Goal: Information Seeking & Learning: Find specific page/section

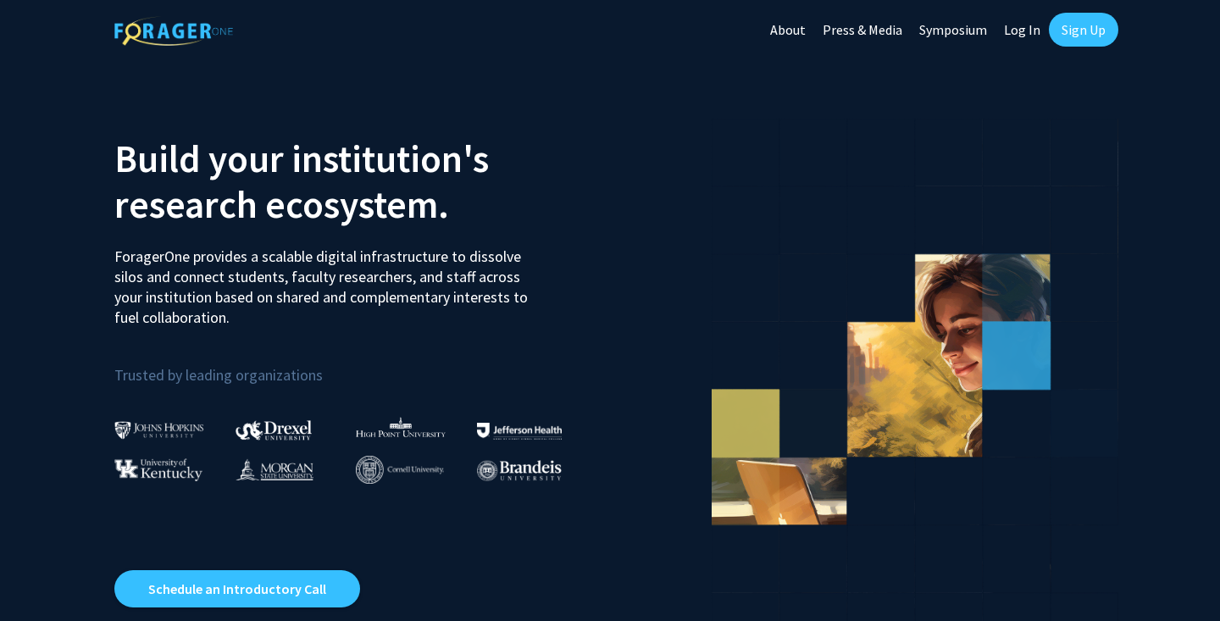
click at [1018, 25] on link "Log In" at bounding box center [1022, 29] width 53 height 59
select select
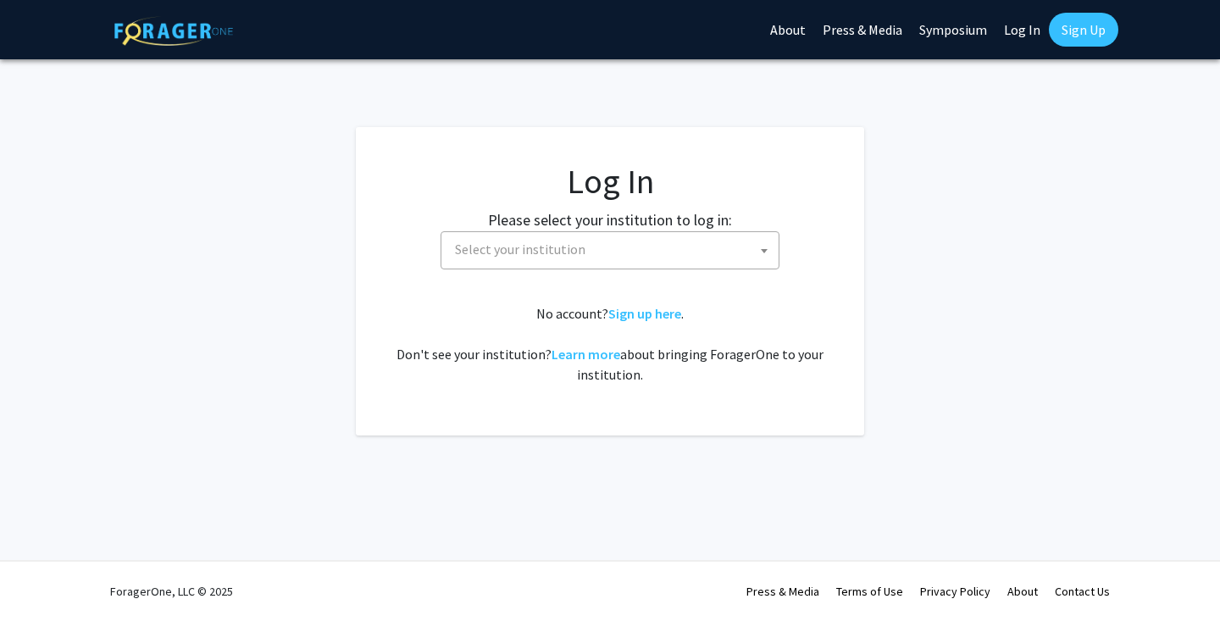
click at [716, 242] on span "Select your institution" at bounding box center [613, 249] width 330 height 35
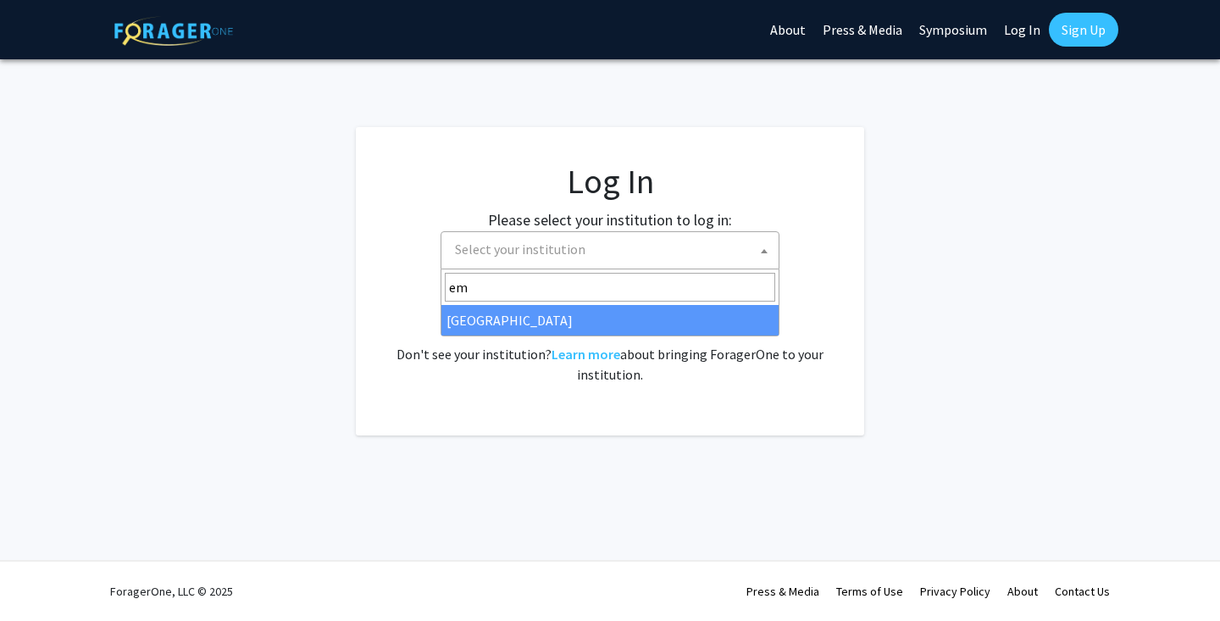
type input "em"
select select "12"
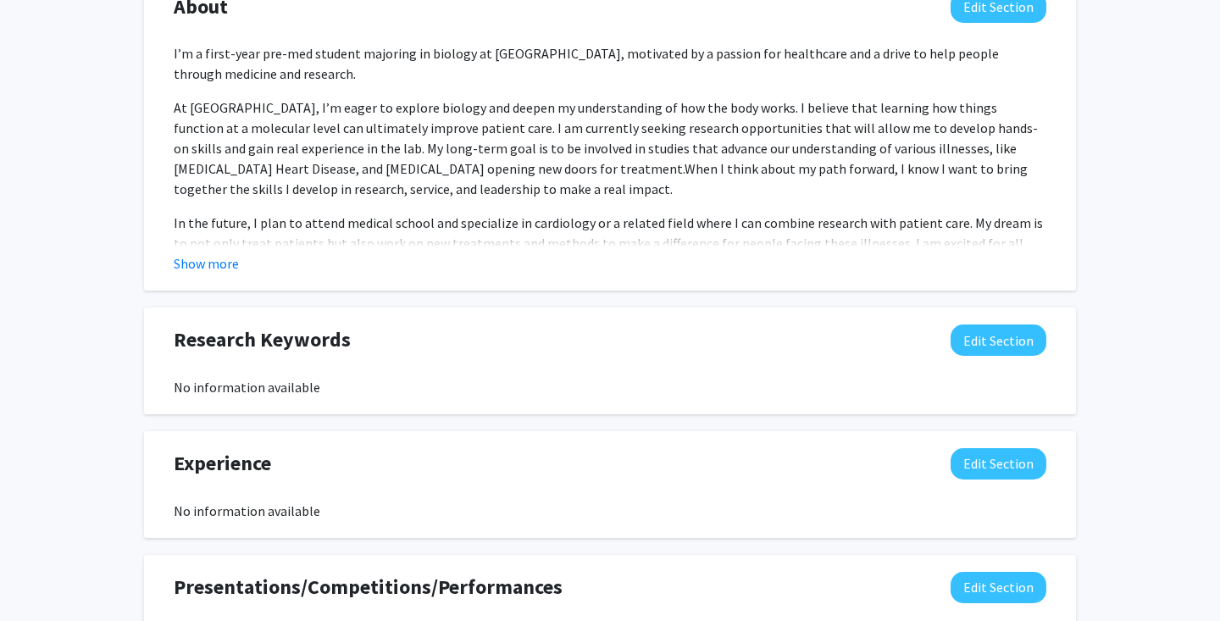
scroll to position [821, 0]
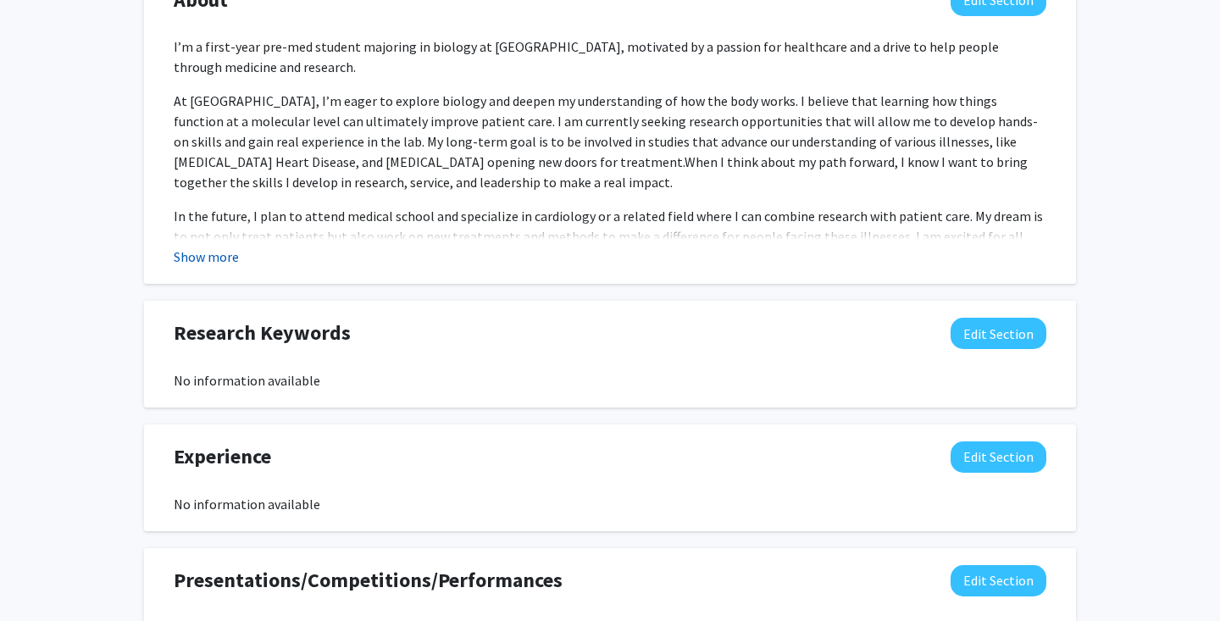
click at [223, 253] on button "Show more" at bounding box center [206, 257] width 65 height 20
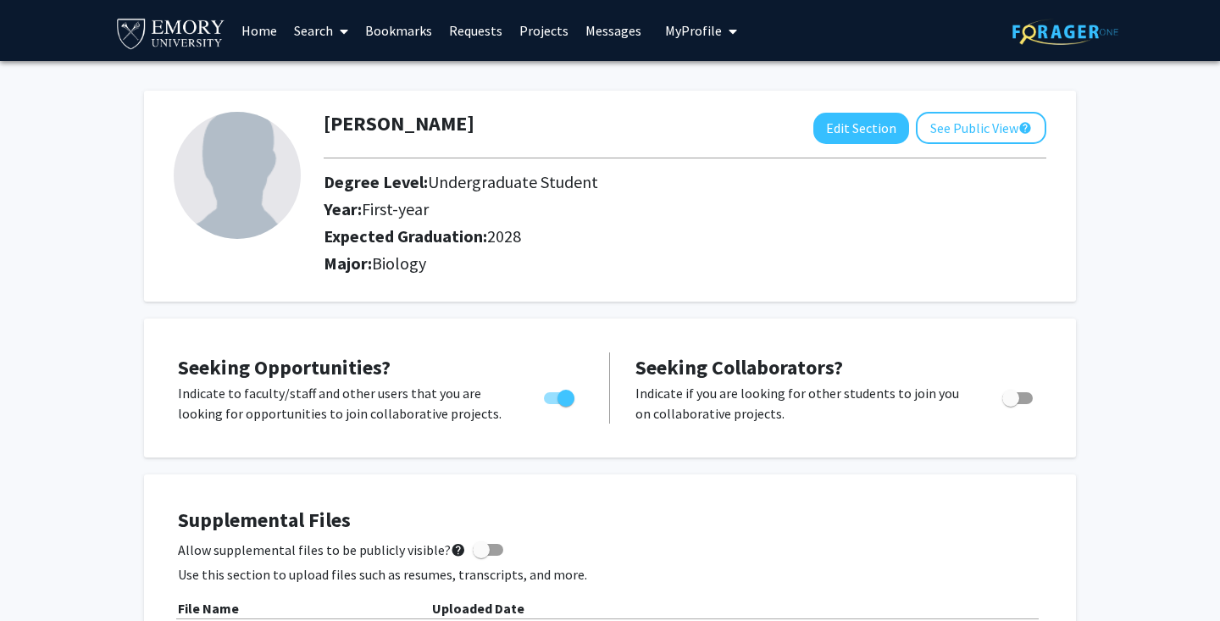
scroll to position [0, 0]
click at [965, 139] on button "See Public View help" at bounding box center [981, 128] width 130 height 32
click at [541, 27] on link "Projects" at bounding box center [544, 30] width 66 height 59
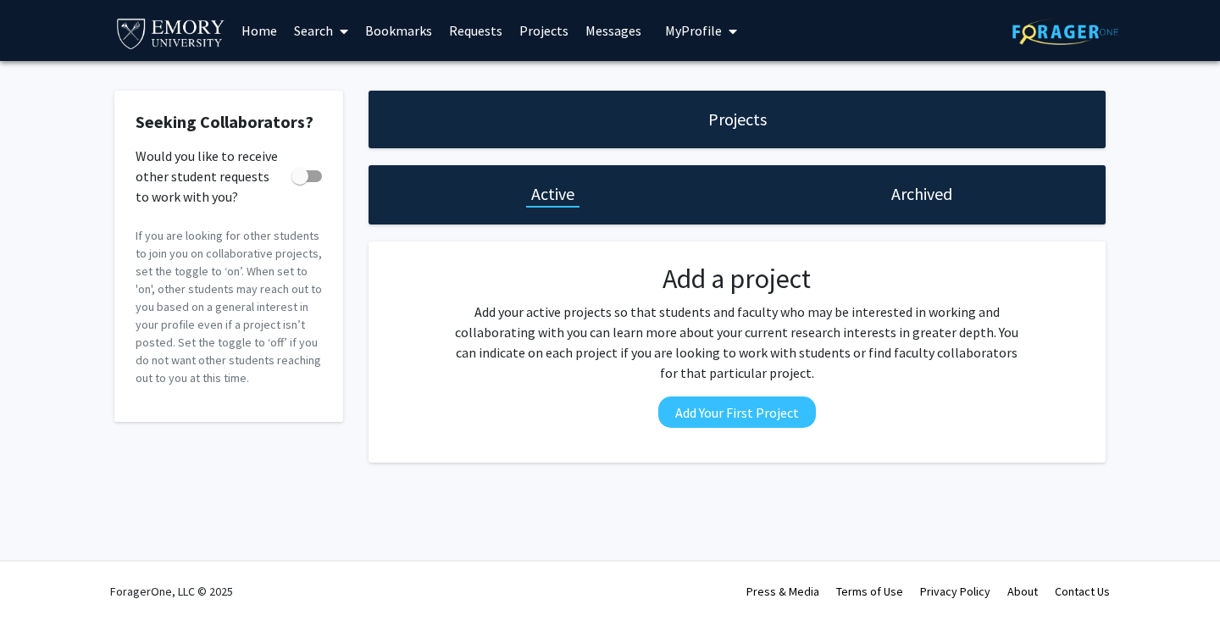
click at [595, 36] on link "Messages" at bounding box center [613, 30] width 73 height 59
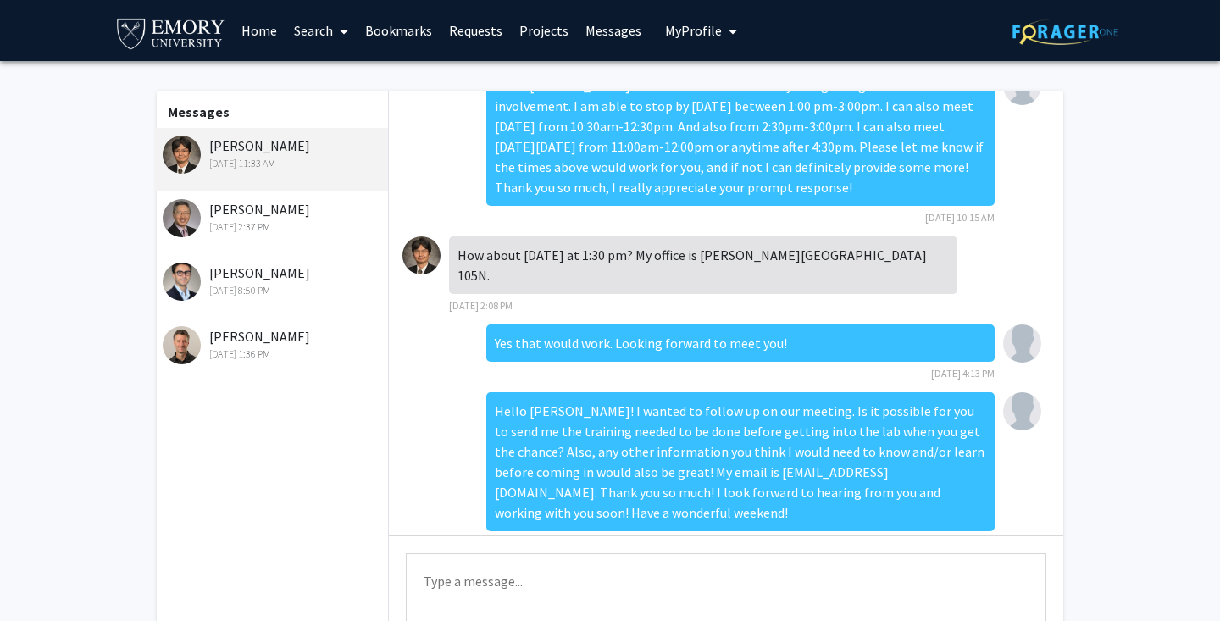
scroll to position [226, 0]
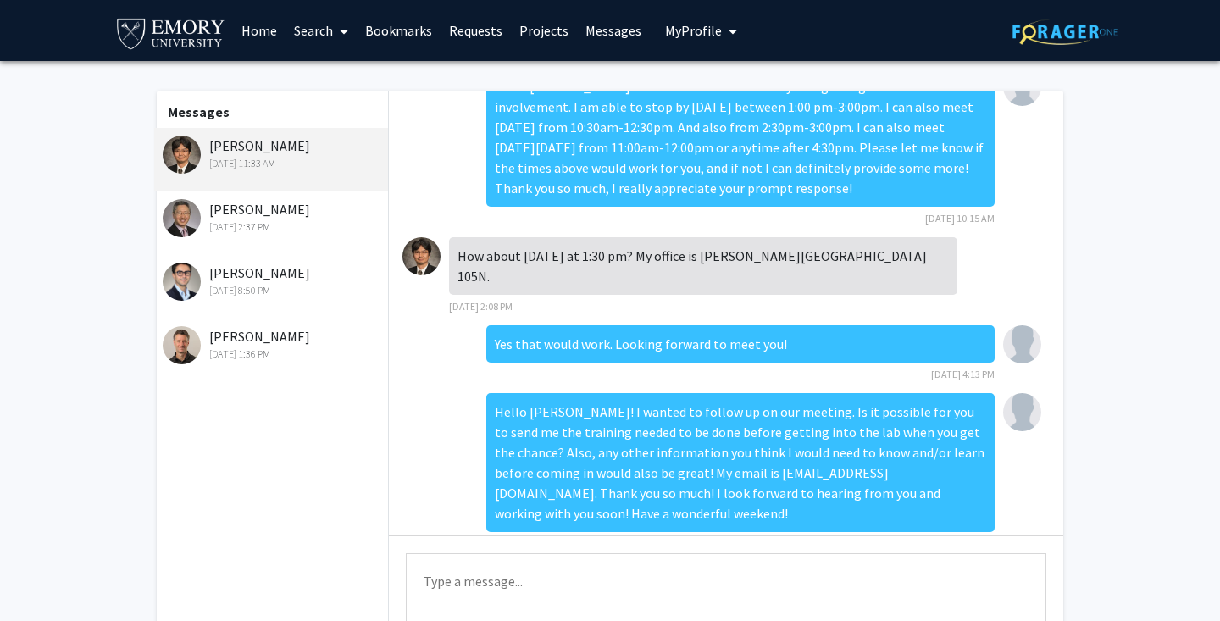
click at [679, 43] on button "My Profile" at bounding box center [701, 30] width 82 height 61
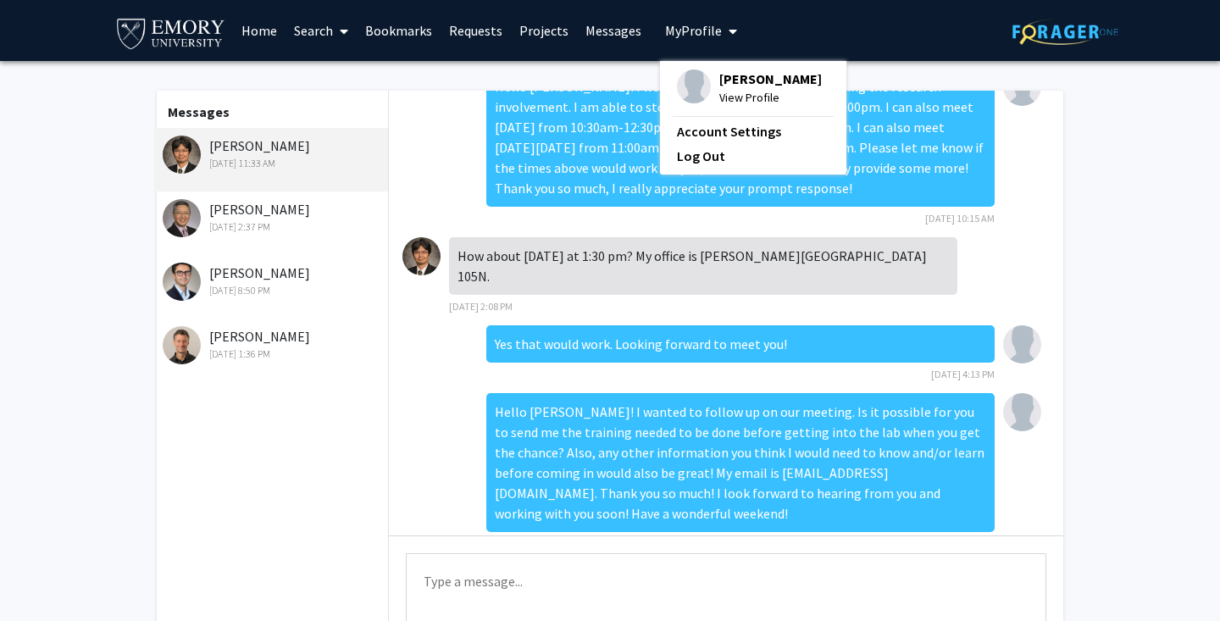
click at [253, 33] on link "Home" at bounding box center [259, 30] width 53 height 59
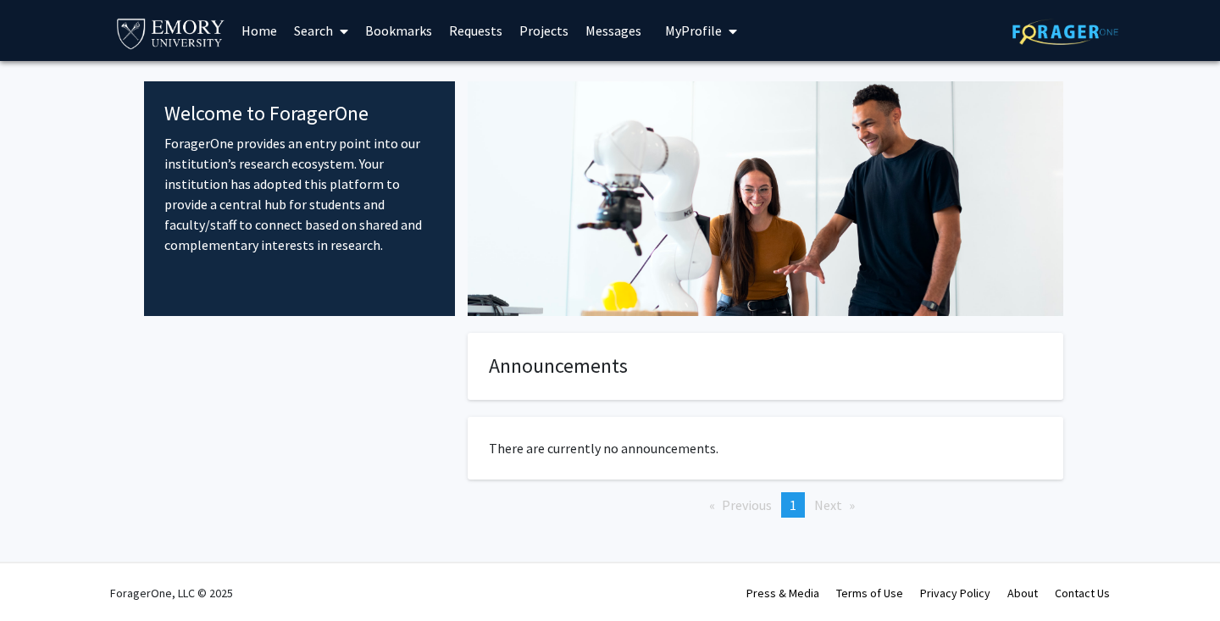
click at [301, 31] on link "Search" at bounding box center [321, 30] width 71 height 59
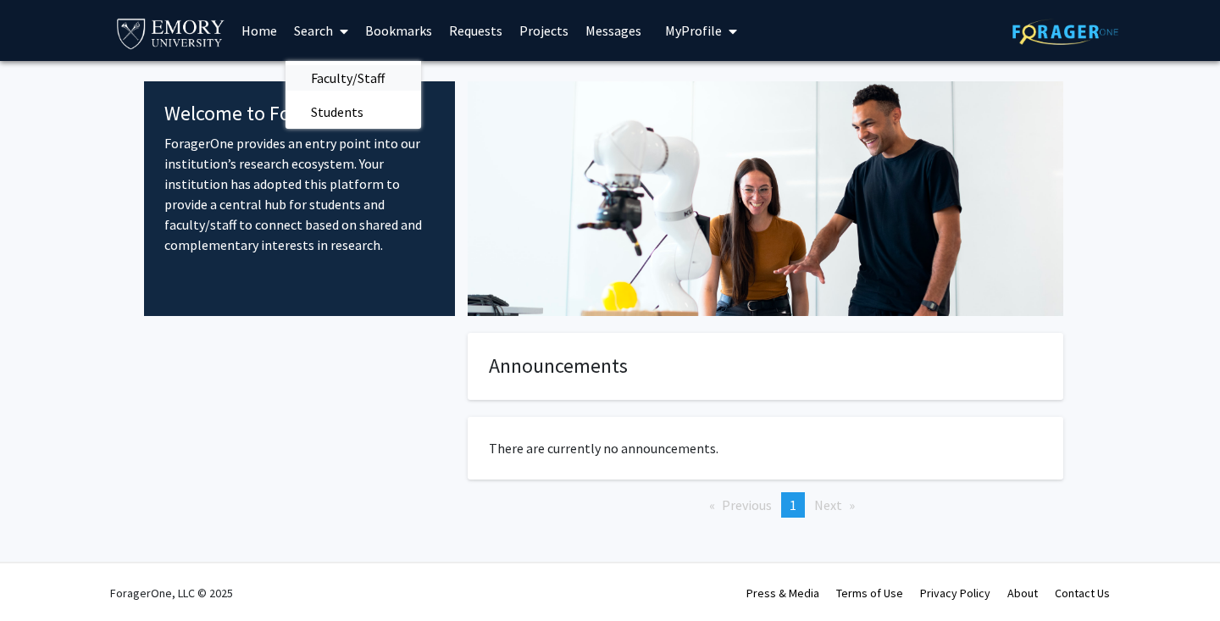
click at [330, 74] on span "Faculty/Staff" at bounding box center [348, 78] width 125 height 34
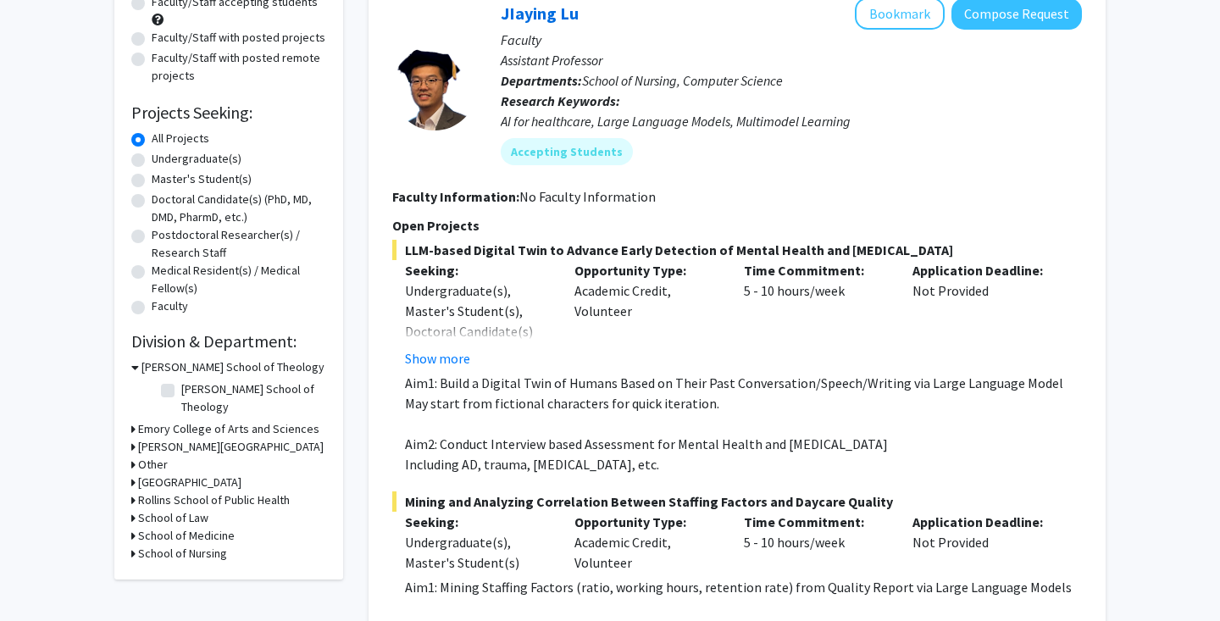
scroll to position [206, 0]
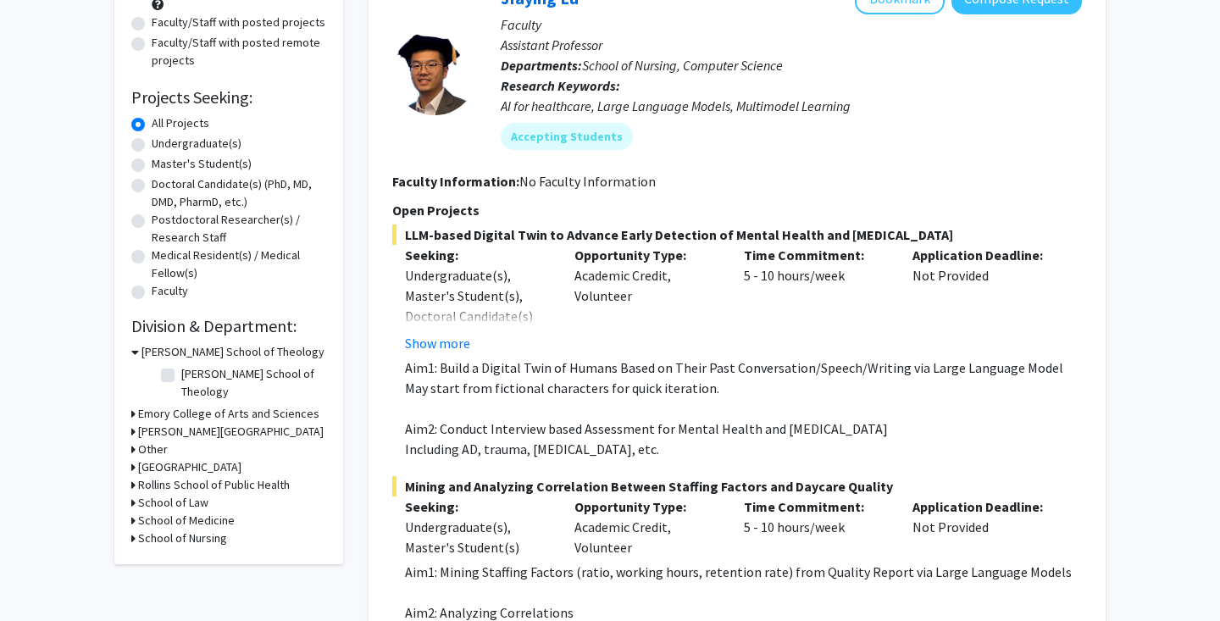
click at [186, 512] on h3 "School of Medicine" at bounding box center [186, 521] width 97 height 18
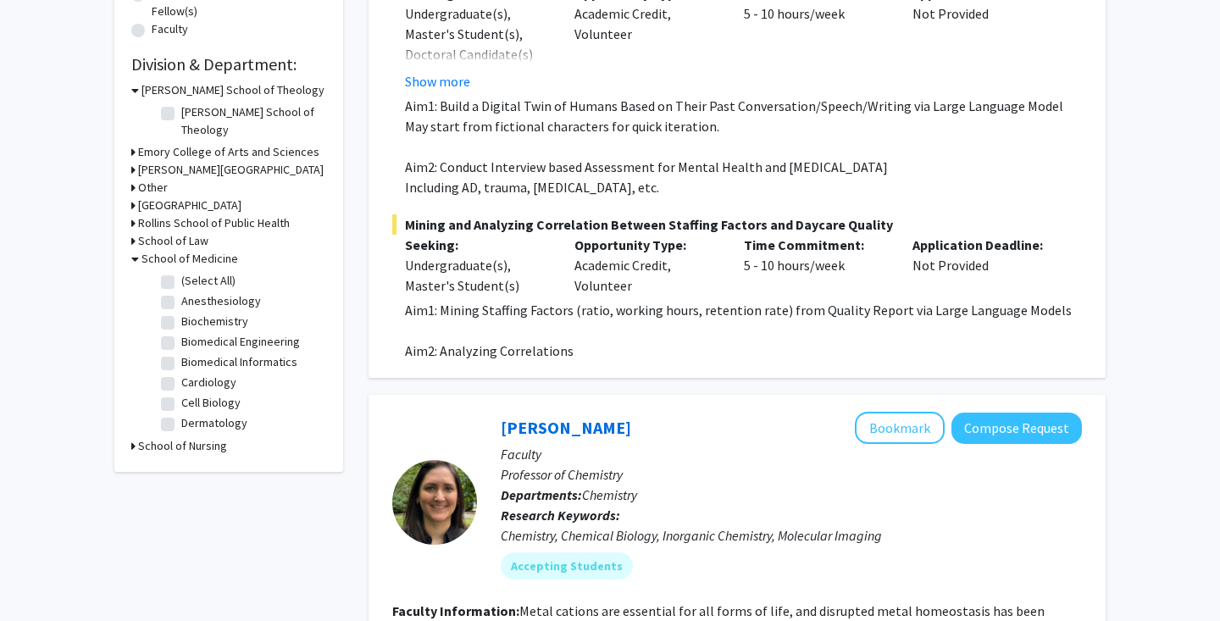
scroll to position [476, 0]
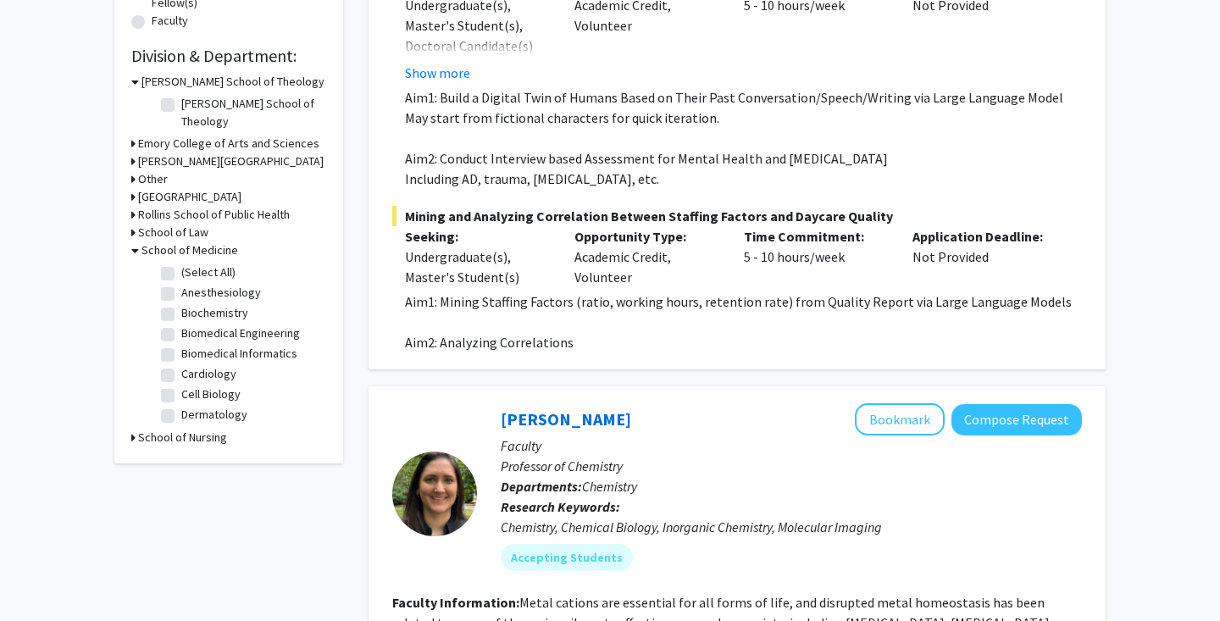
click at [216, 264] on label "(Select All)" at bounding box center [208, 273] width 54 height 18
click at [192, 264] on input "(Select All)" at bounding box center [186, 269] width 11 height 11
checkbox input "true"
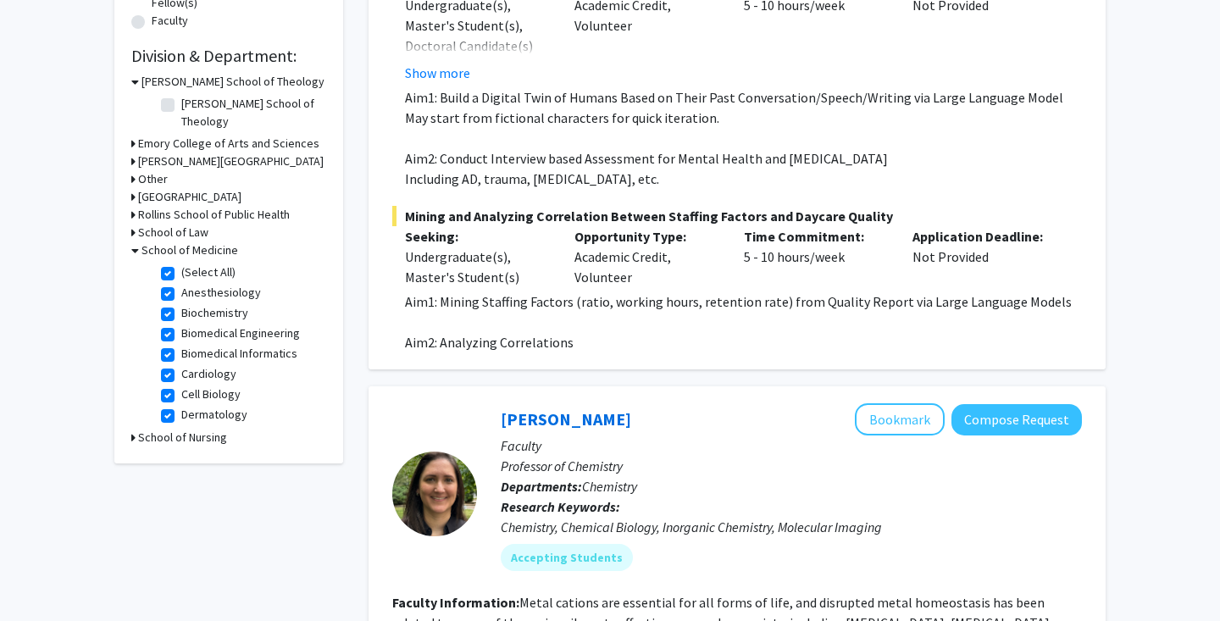
checkbox input "true"
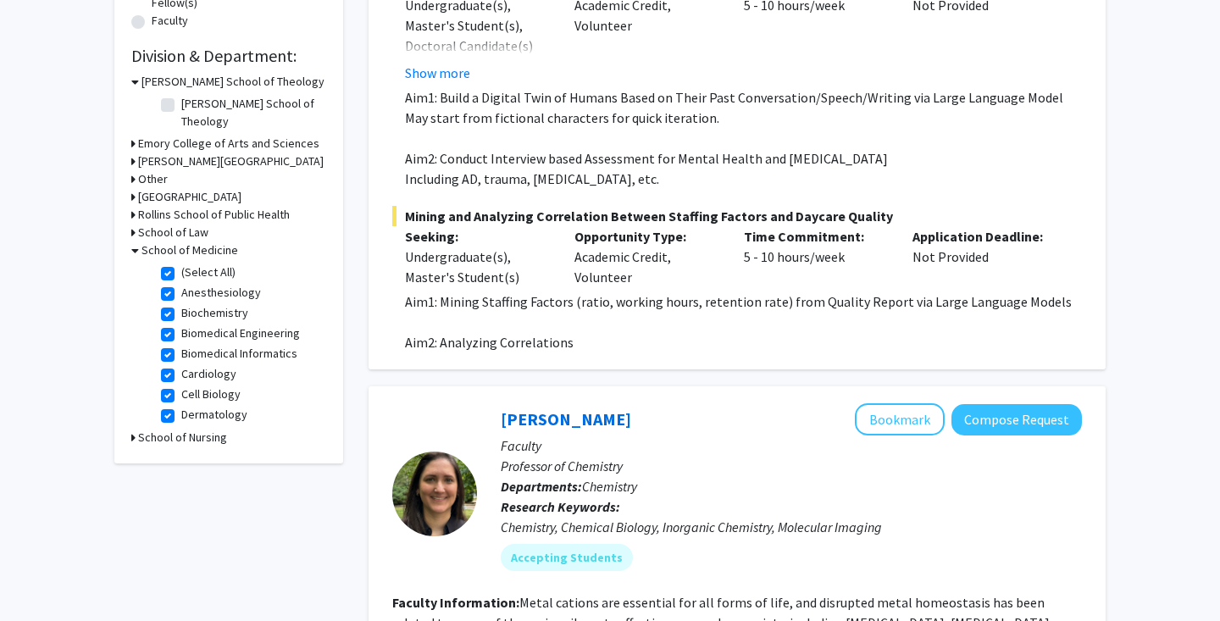
checkbox input "true"
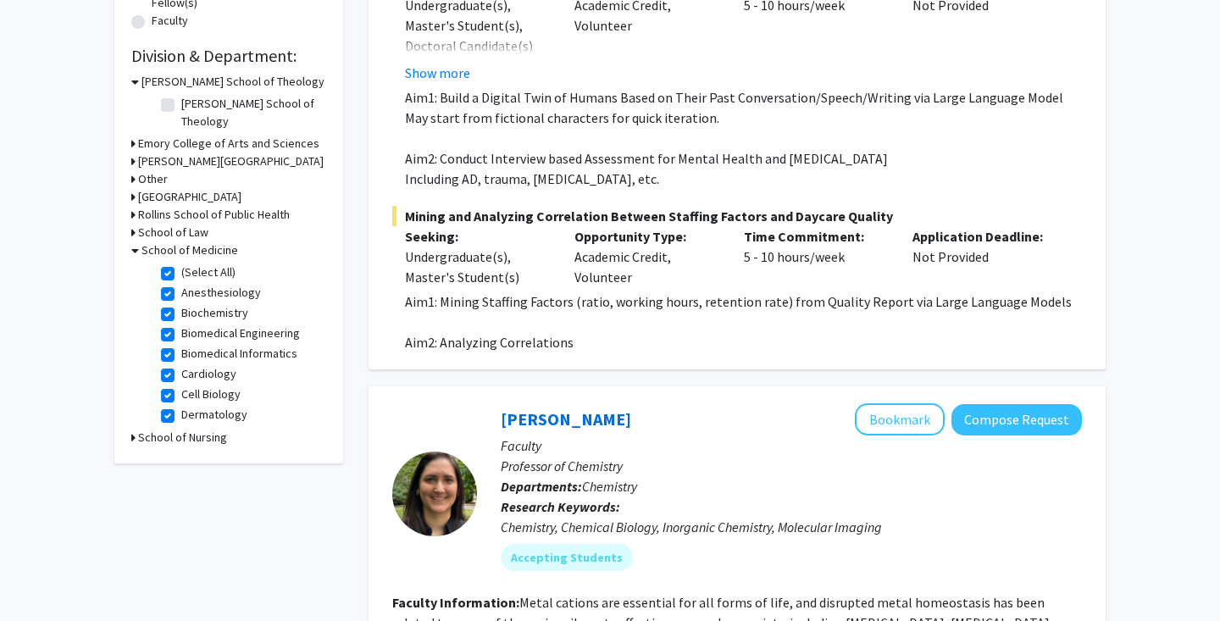
checkbox input "true"
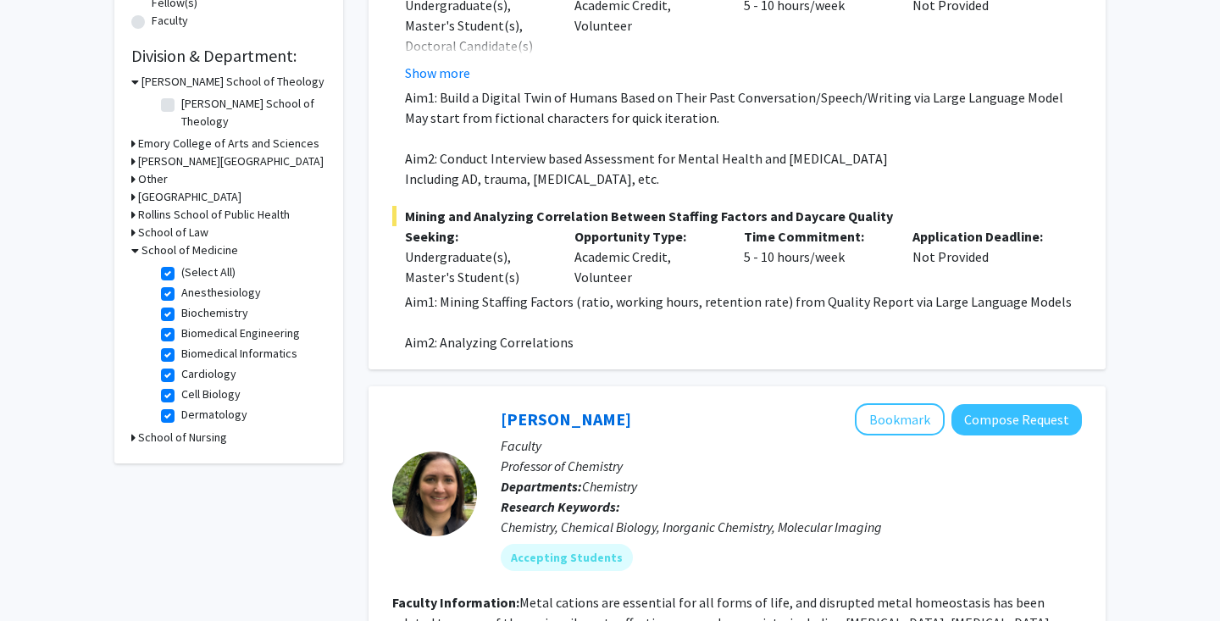
checkbox input "true"
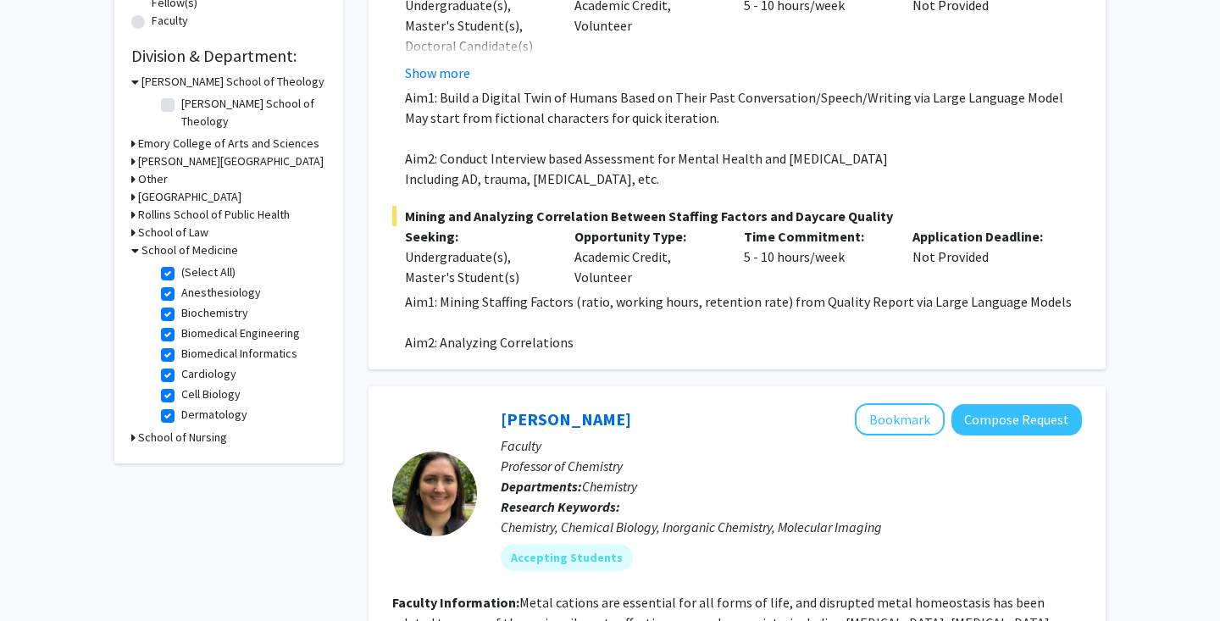
checkbox input "true"
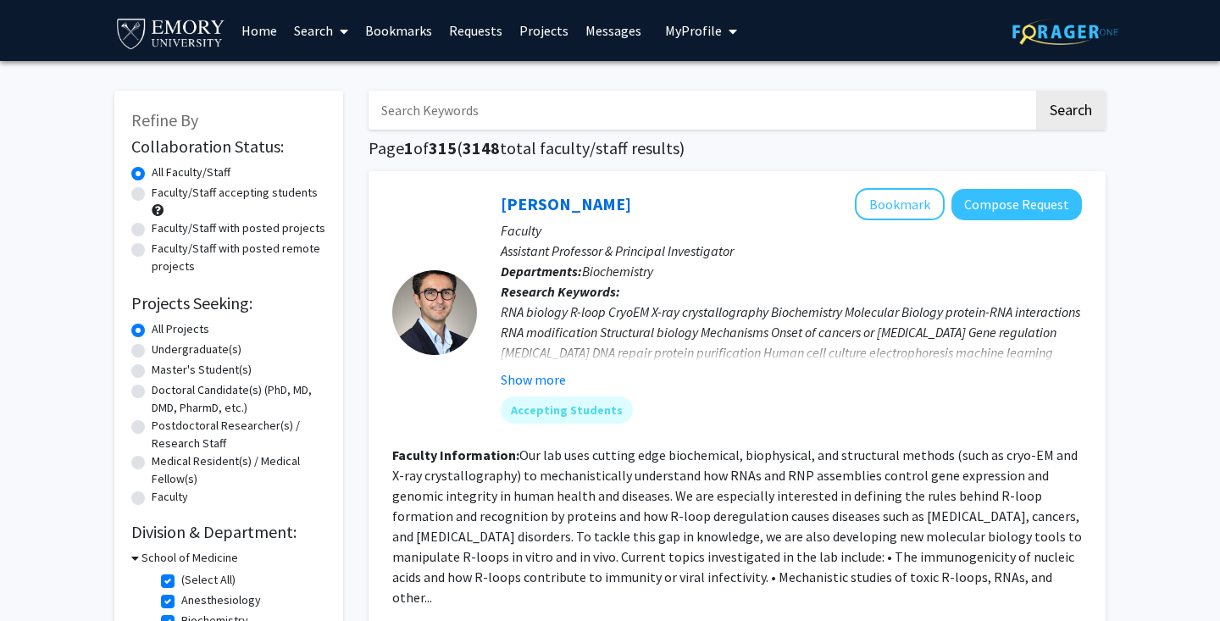
click at [580, 125] on input "Search Keywords" at bounding box center [701, 110] width 665 height 39
type input "clinical"
click at [1070, 113] on button "Search" at bounding box center [1070, 110] width 69 height 39
checkbox input "false"
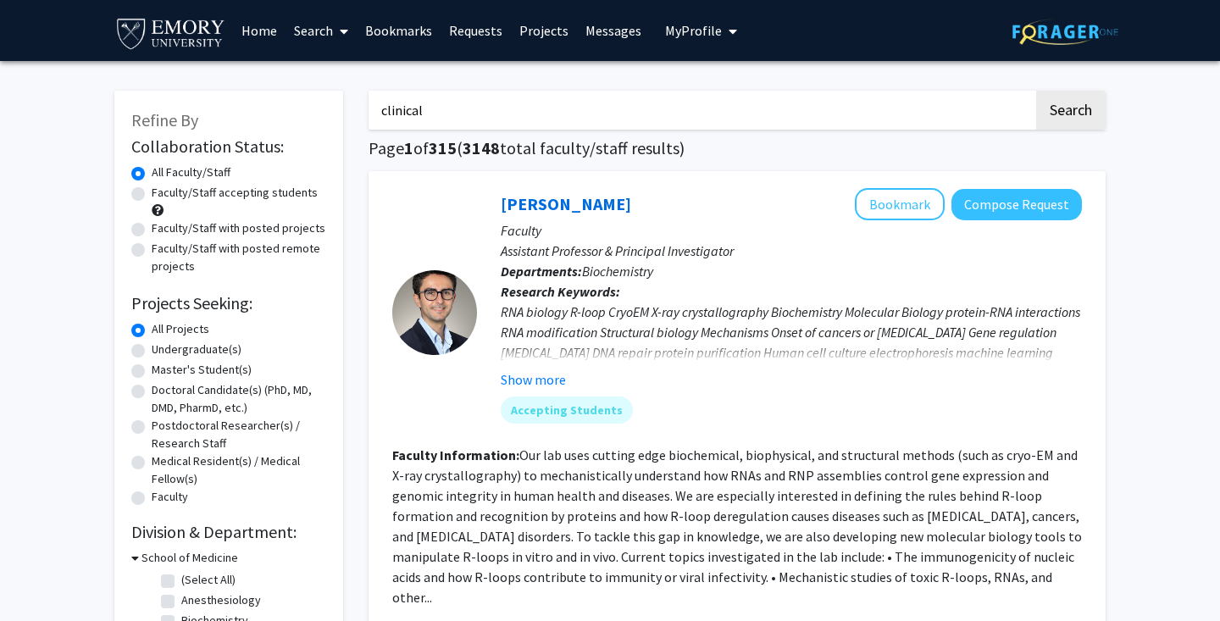
checkbox input "false"
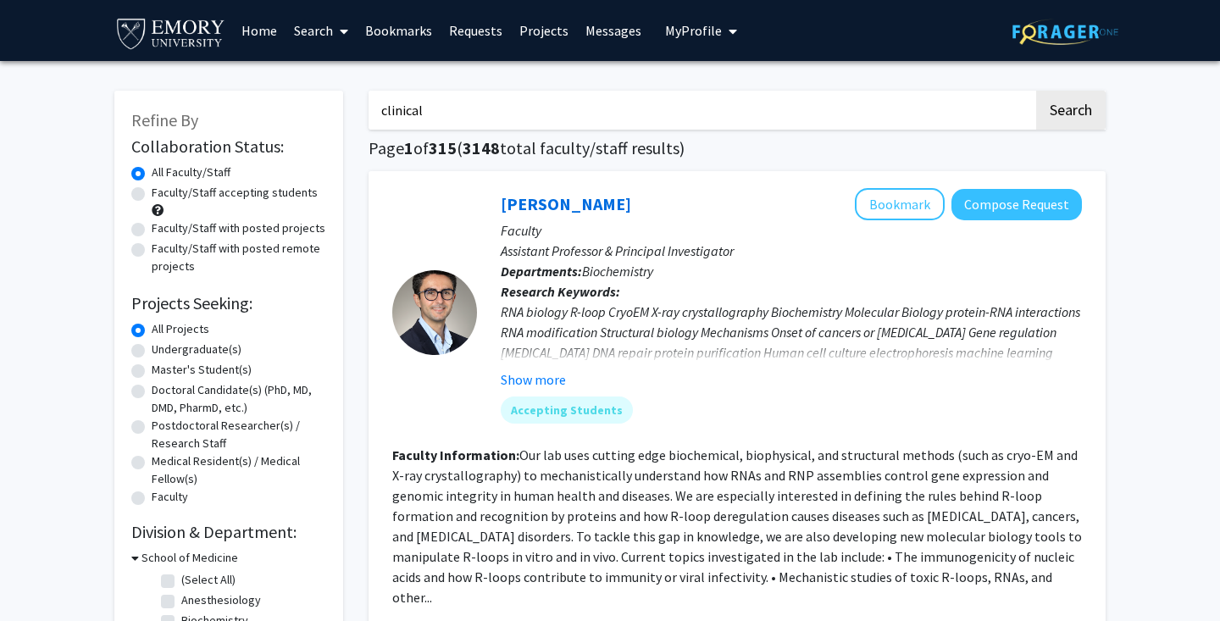
checkbox input "false"
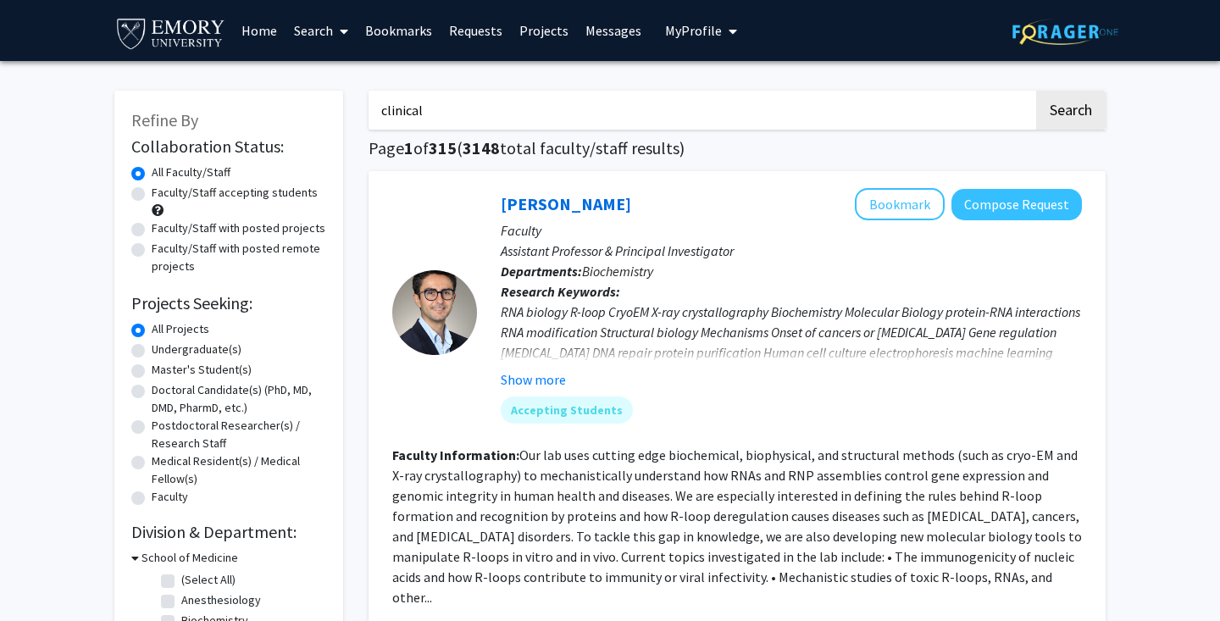
checkbox input "false"
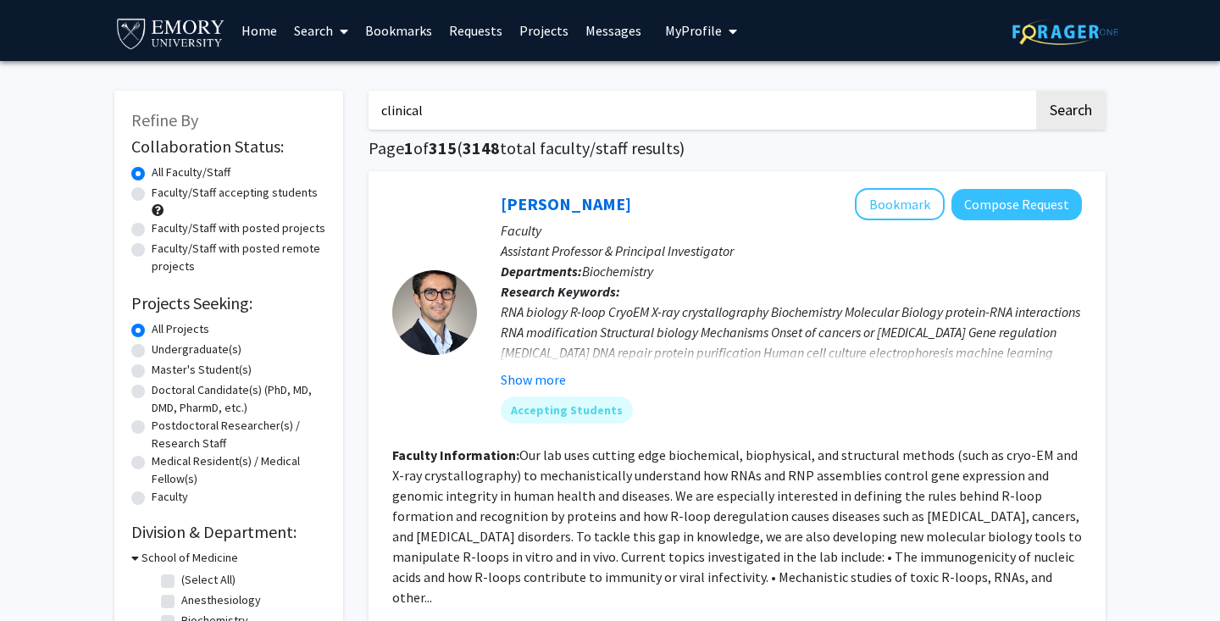
checkbox input "false"
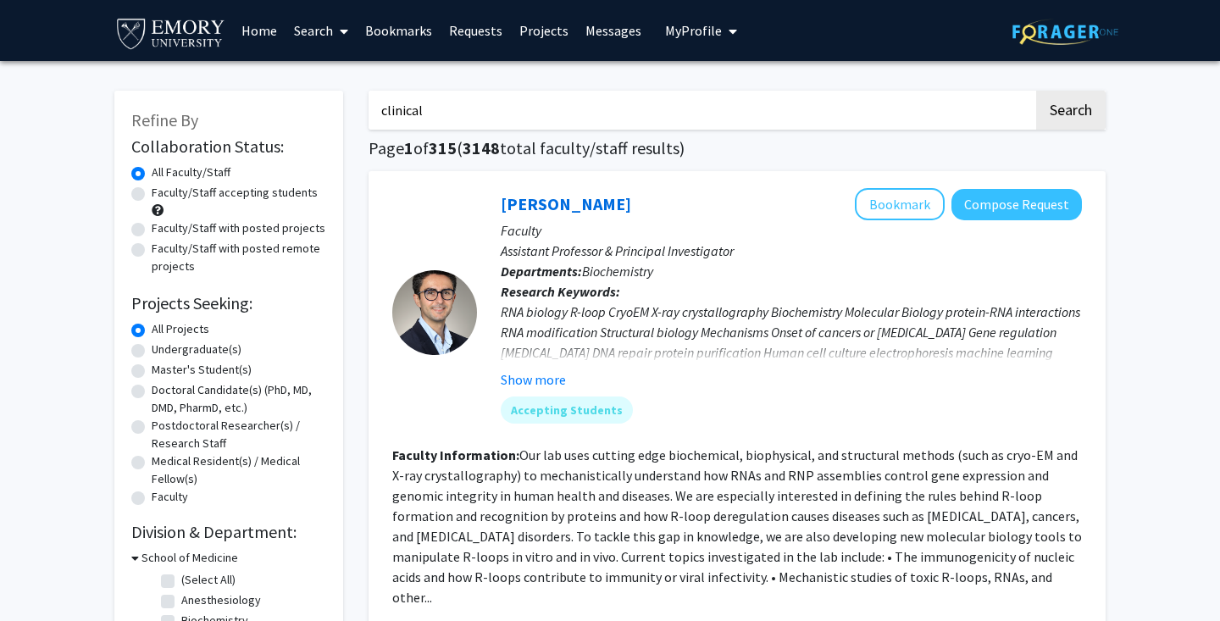
checkbox input "false"
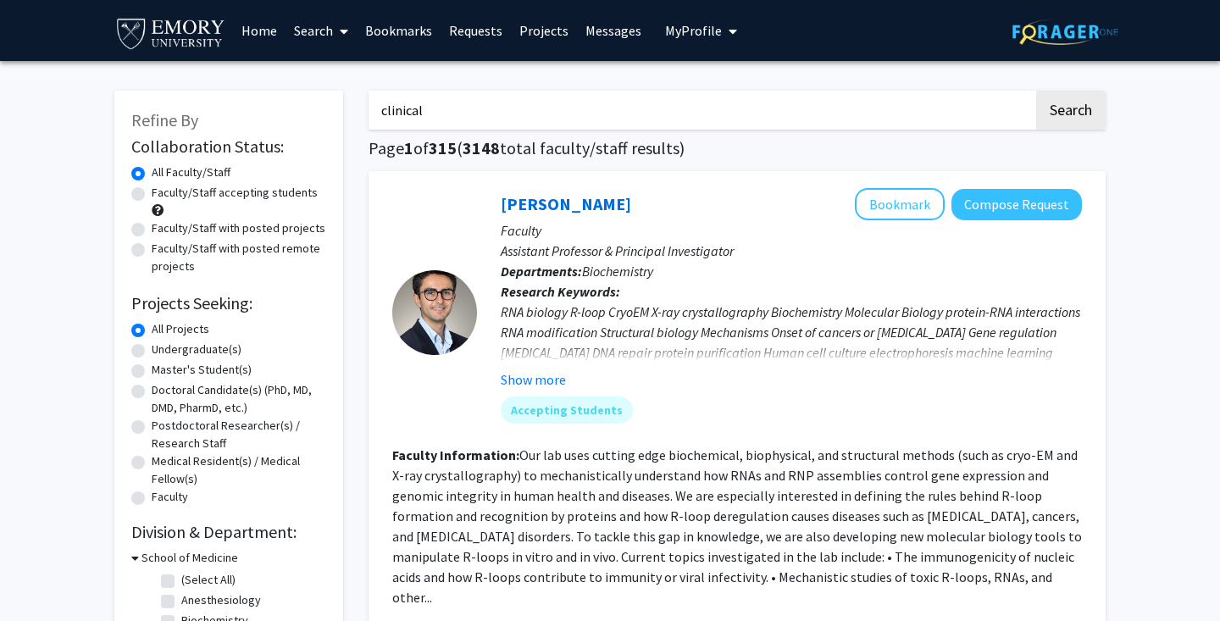
checkbox input "false"
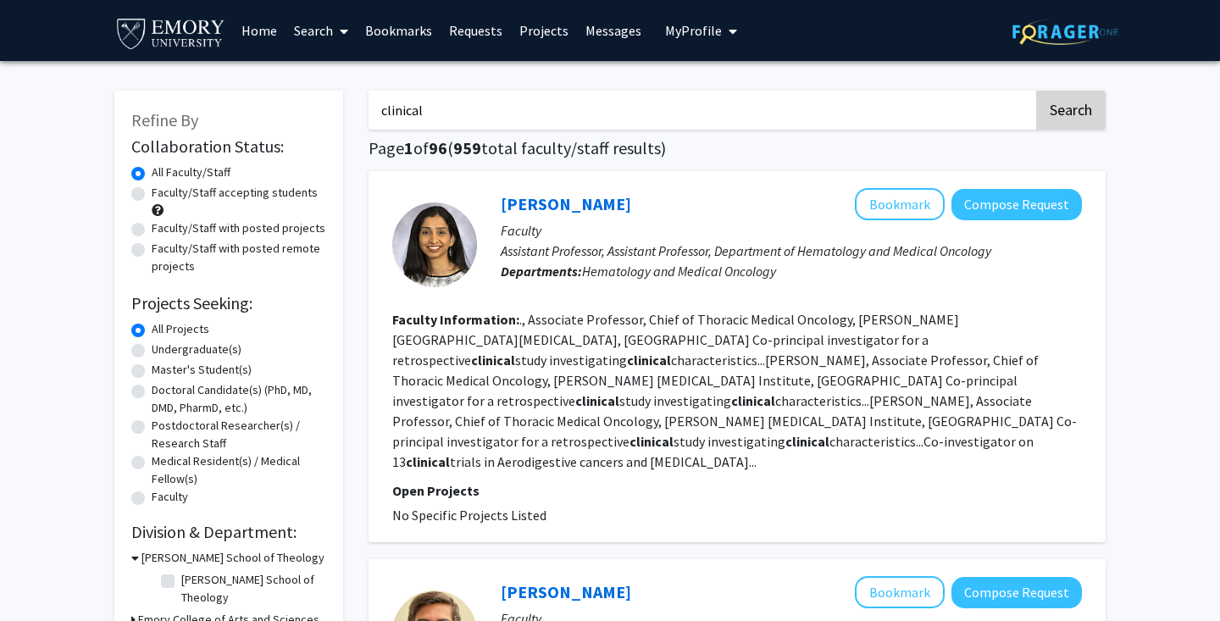
click at [1093, 108] on button "Search" at bounding box center [1070, 110] width 69 height 39
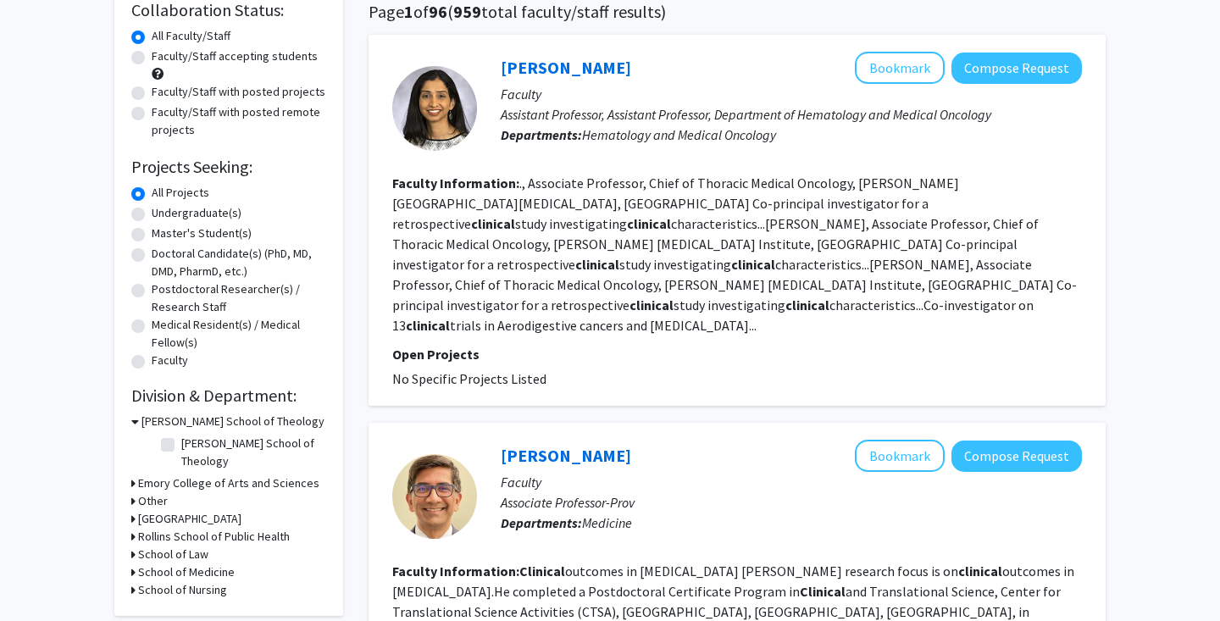
scroll to position [138, 0]
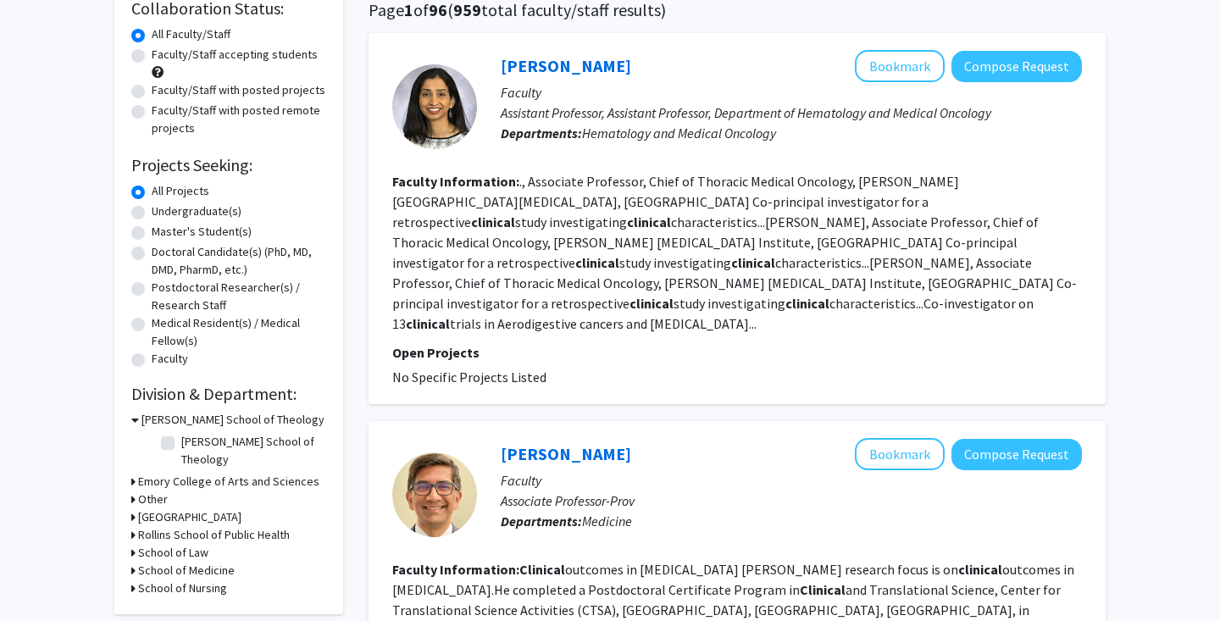
click at [202, 211] on label "Undergraduate(s)" at bounding box center [197, 212] width 90 height 18
click at [163, 211] on input "Undergraduate(s)" at bounding box center [157, 208] width 11 height 11
radio input "true"
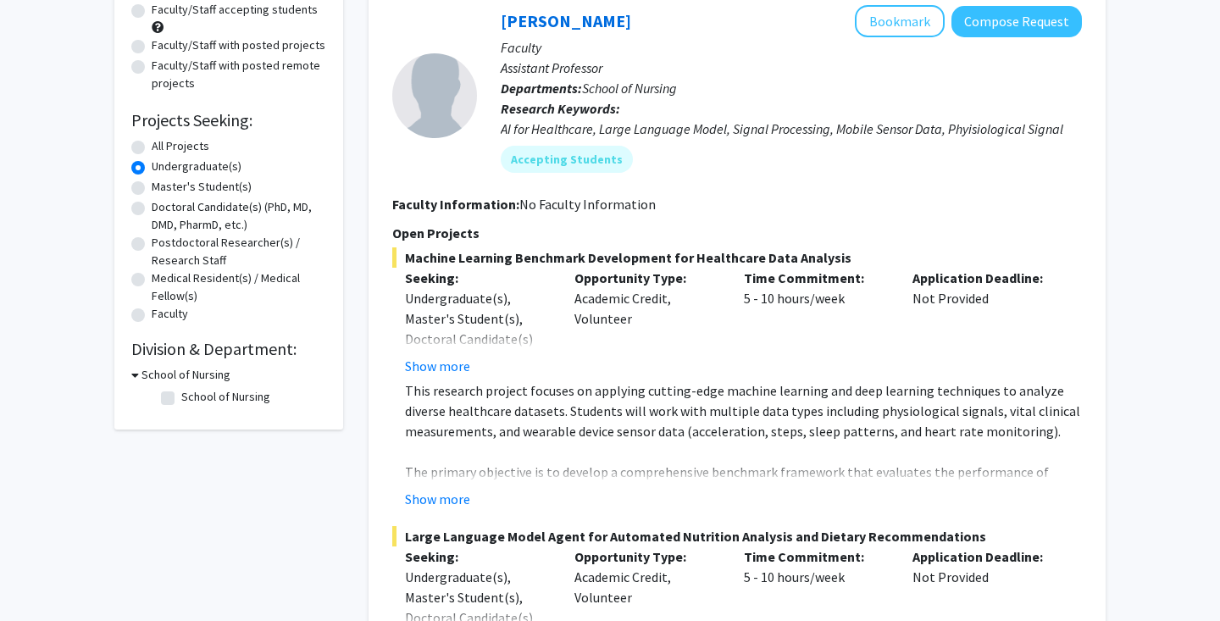
scroll to position [139, 0]
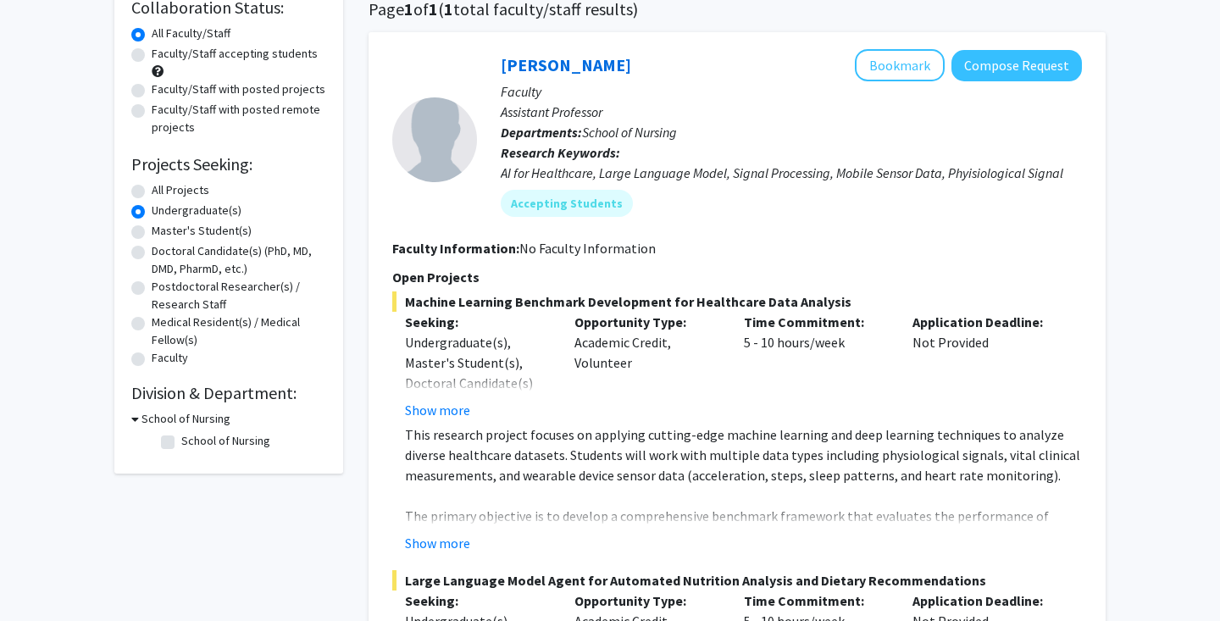
click at [174, 192] on label "All Projects" at bounding box center [181, 190] width 58 height 18
click at [163, 192] on input "All Projects" at bounding box center [157, 186] width 11 height 11
radio input "true"
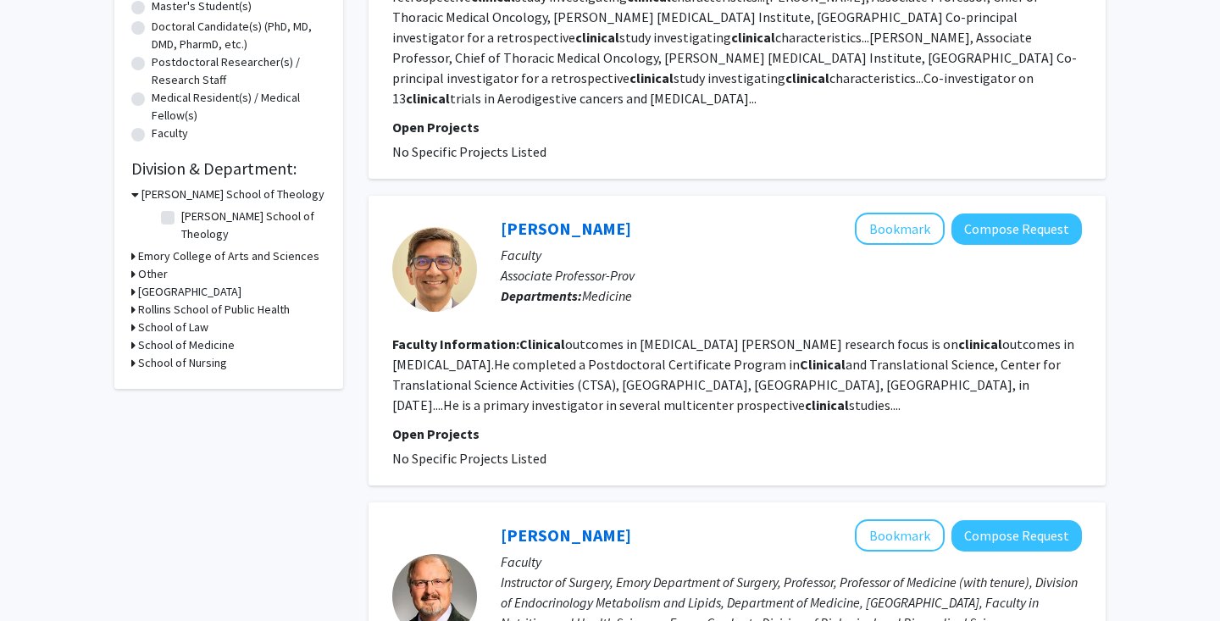
scroll to position [365, 0]
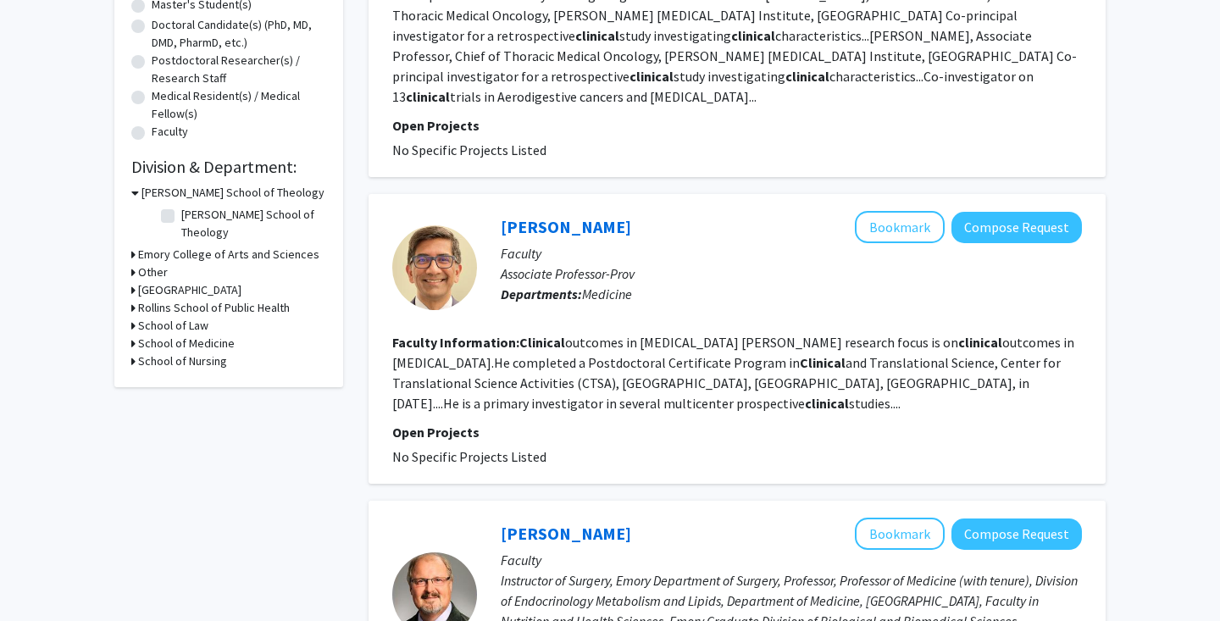
click at [205, 335] on h3 "School of Medicine" at bounding box center [186, 344] width 97 height 18
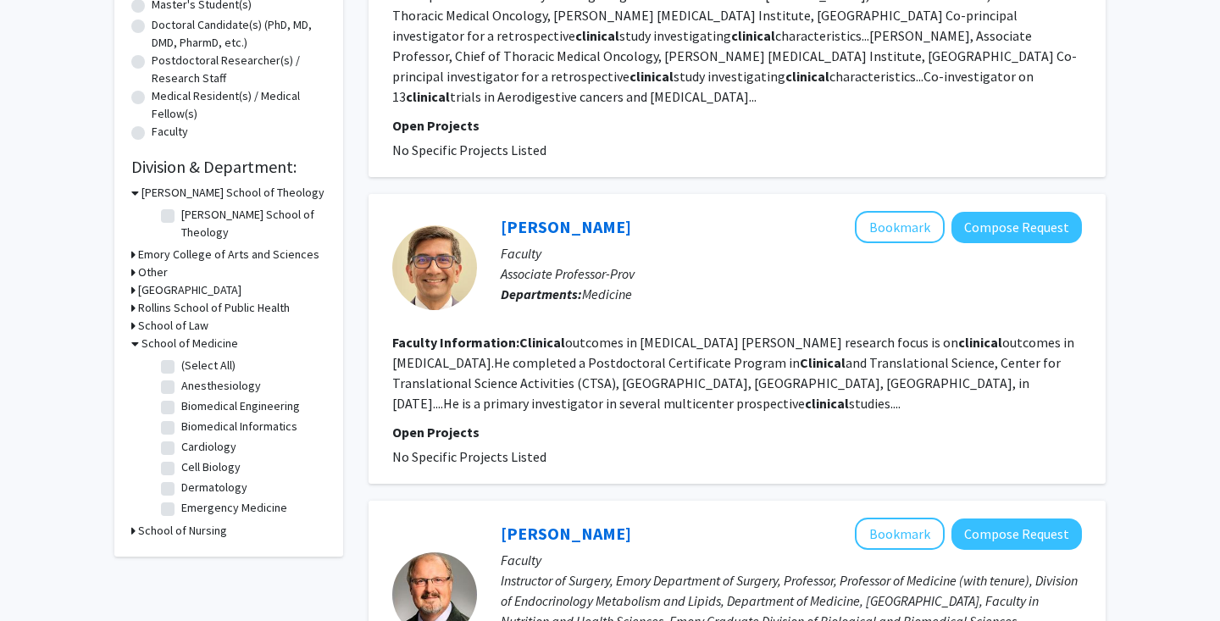
click at [208, 357] on label "(Select All)" at bounding box center [208, 366] width 54 height 18
click at [192, 357] on input "(Select All)" at bounding box center [186, 362] width 11 height 11
checkbox input "true"
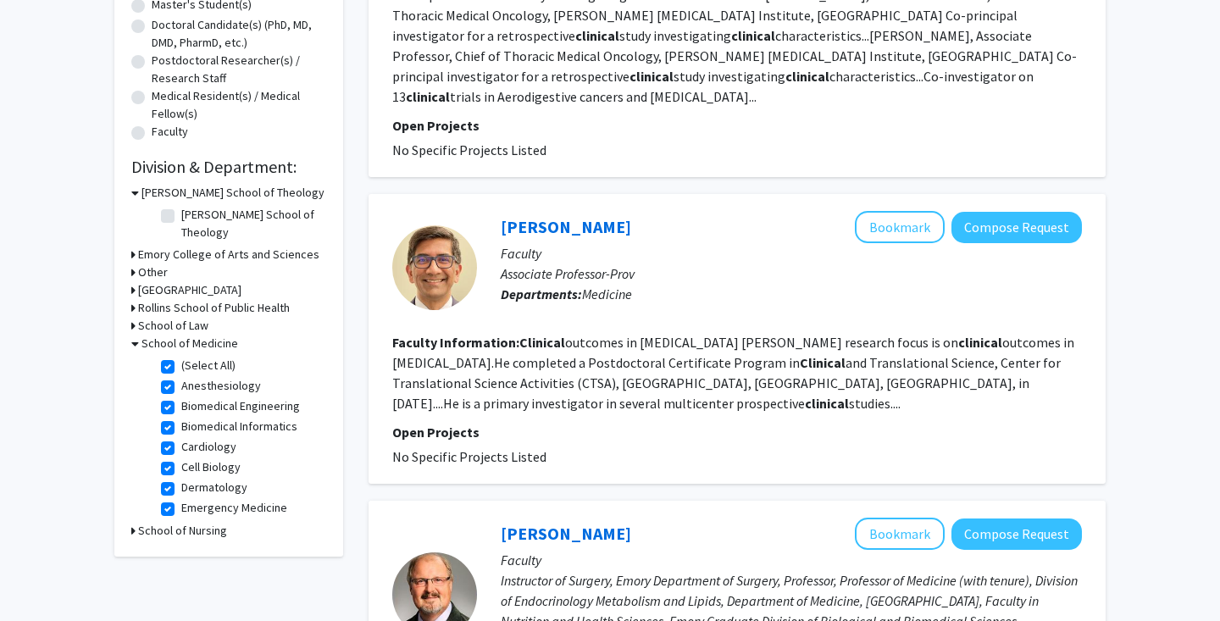
checkbox input "true"
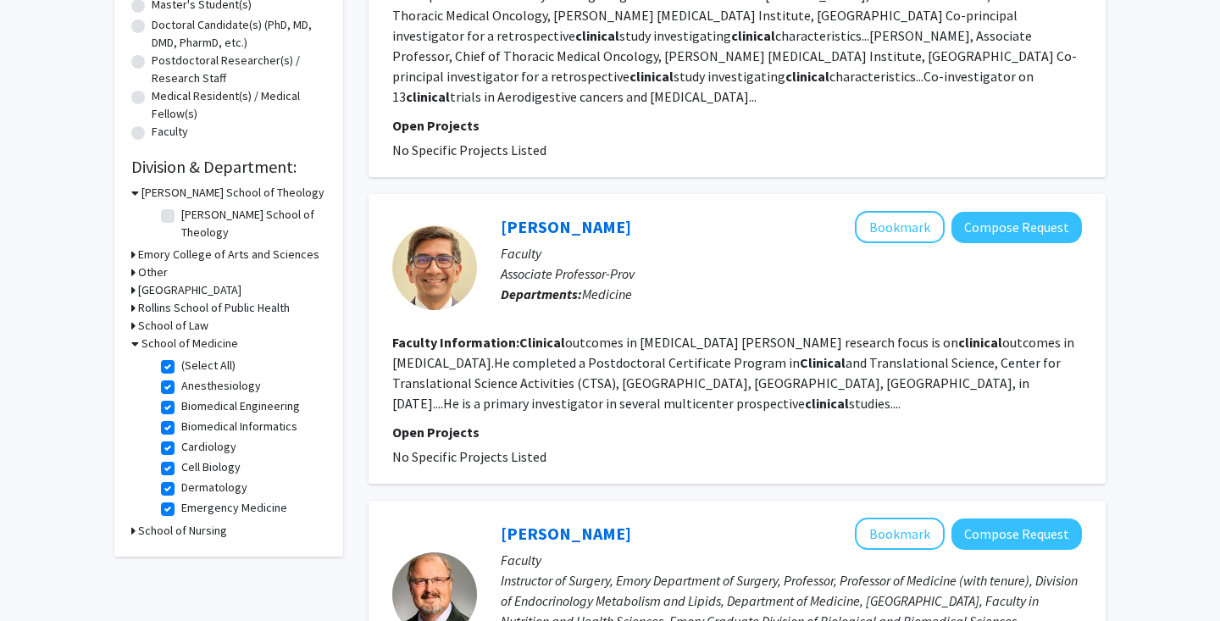
checkbox input "true"
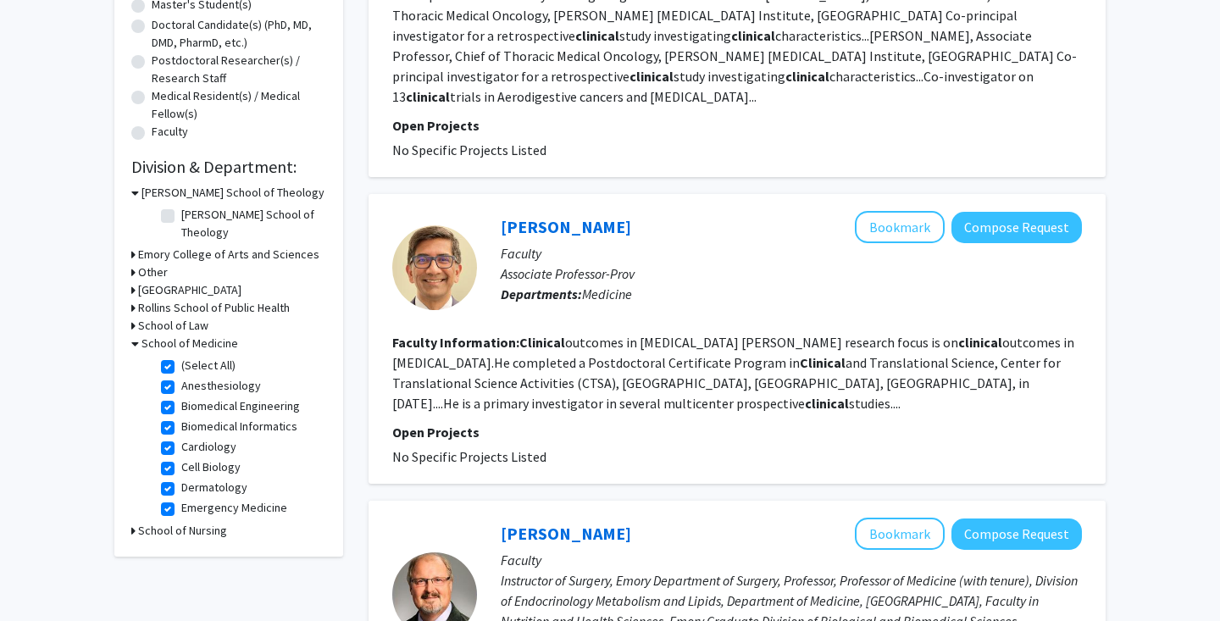
checkbox input "true"
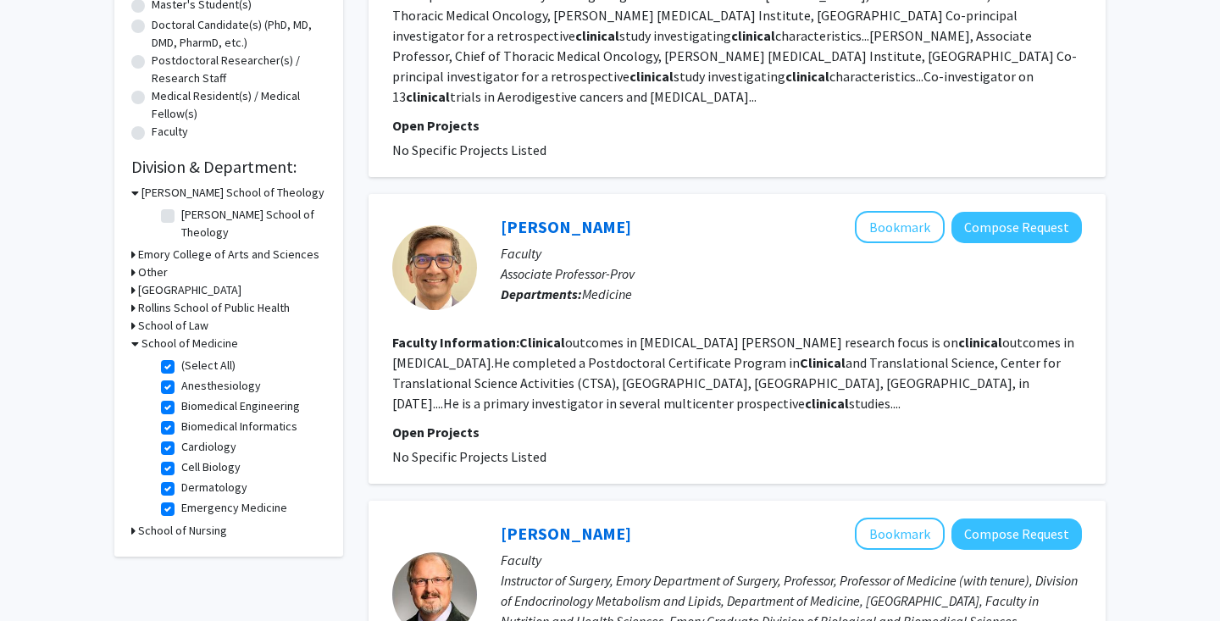
checkbox input "true"
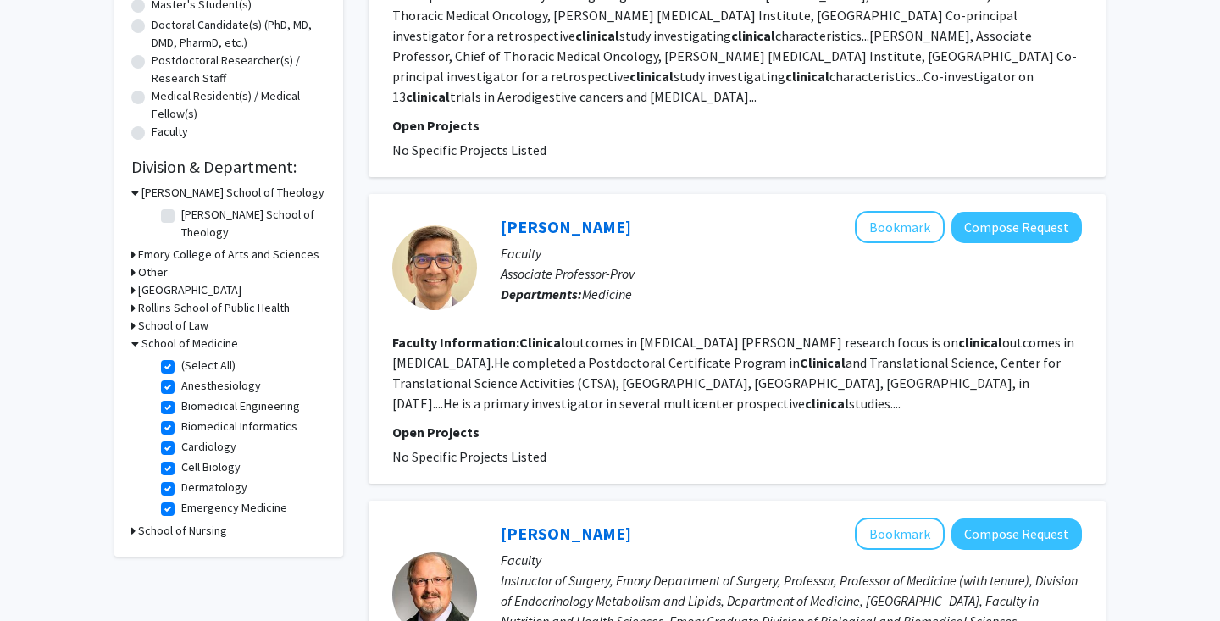
checkbox input "true"
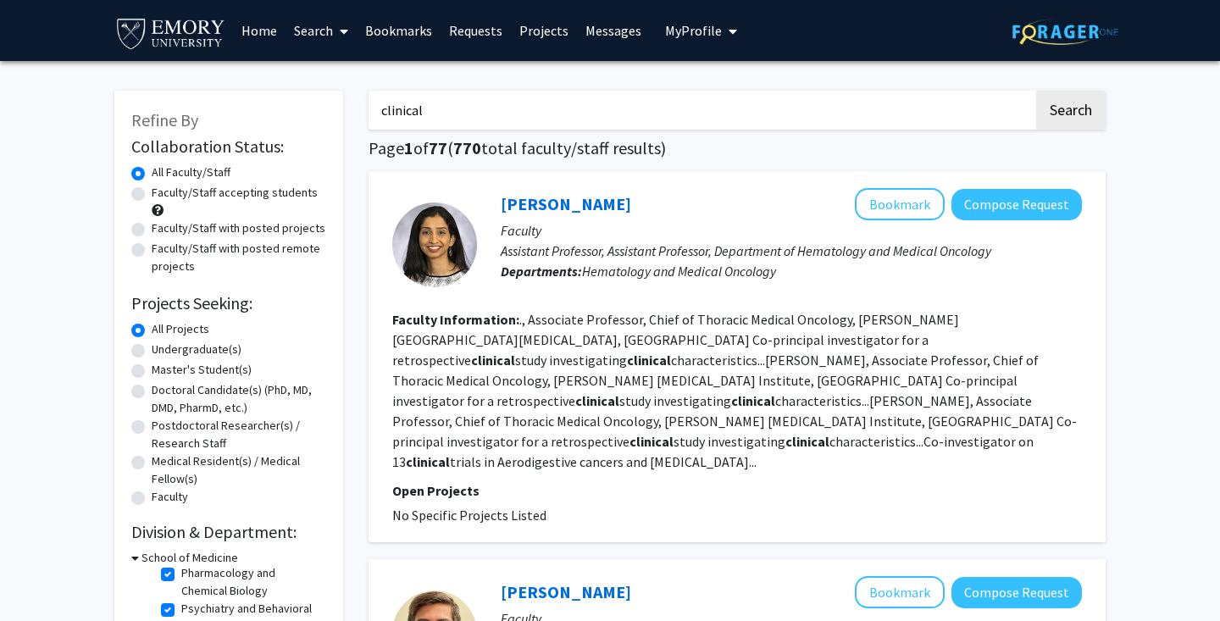
click at [968, 3] on div "Skip navigation Home Search Bookmarks Requests Projects Messages My Profile Sir…" at bounding box center [610, 30] width 1017 height 61
